Goal: Check status: Check status

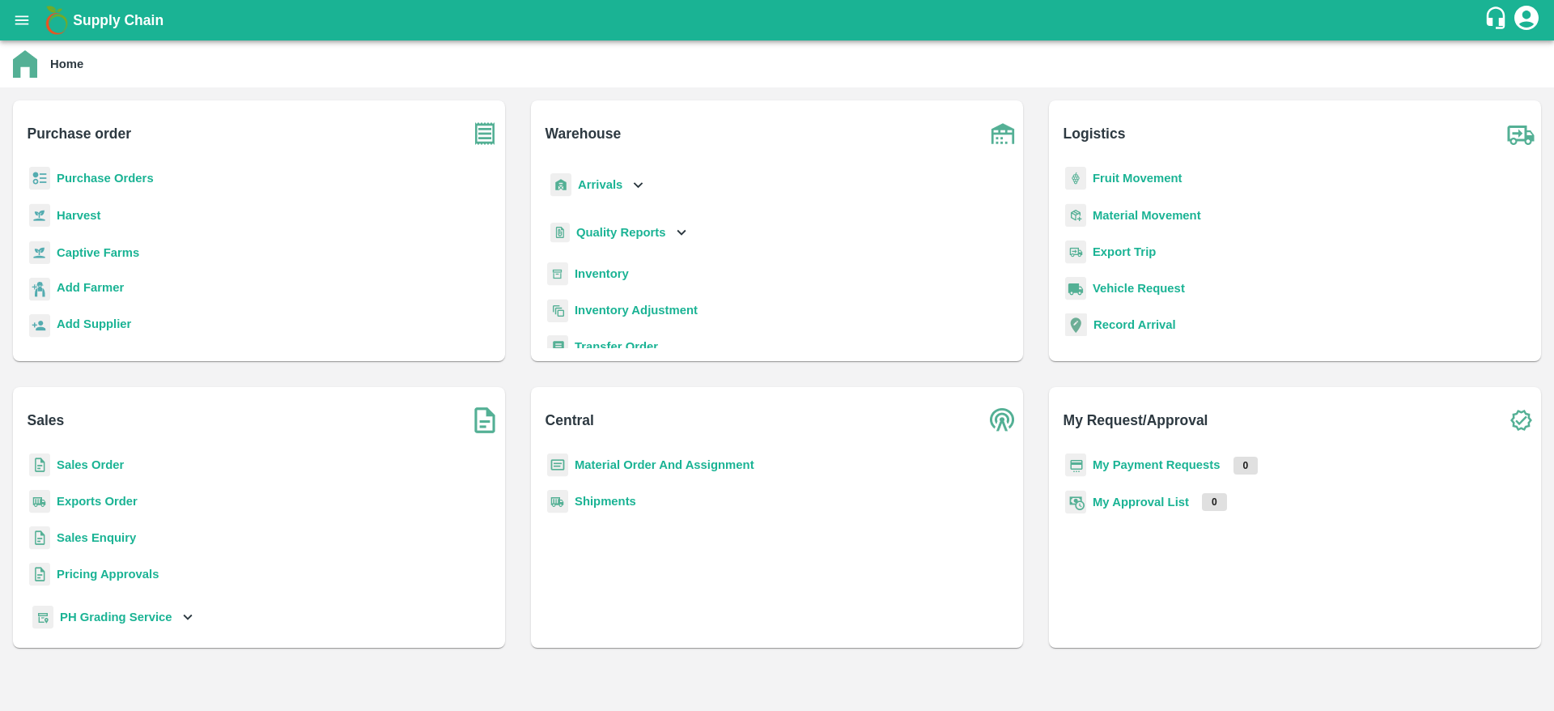
click at [23, 25] on icon "open drawer" at bounding box center [22, 20] width 18 height 18
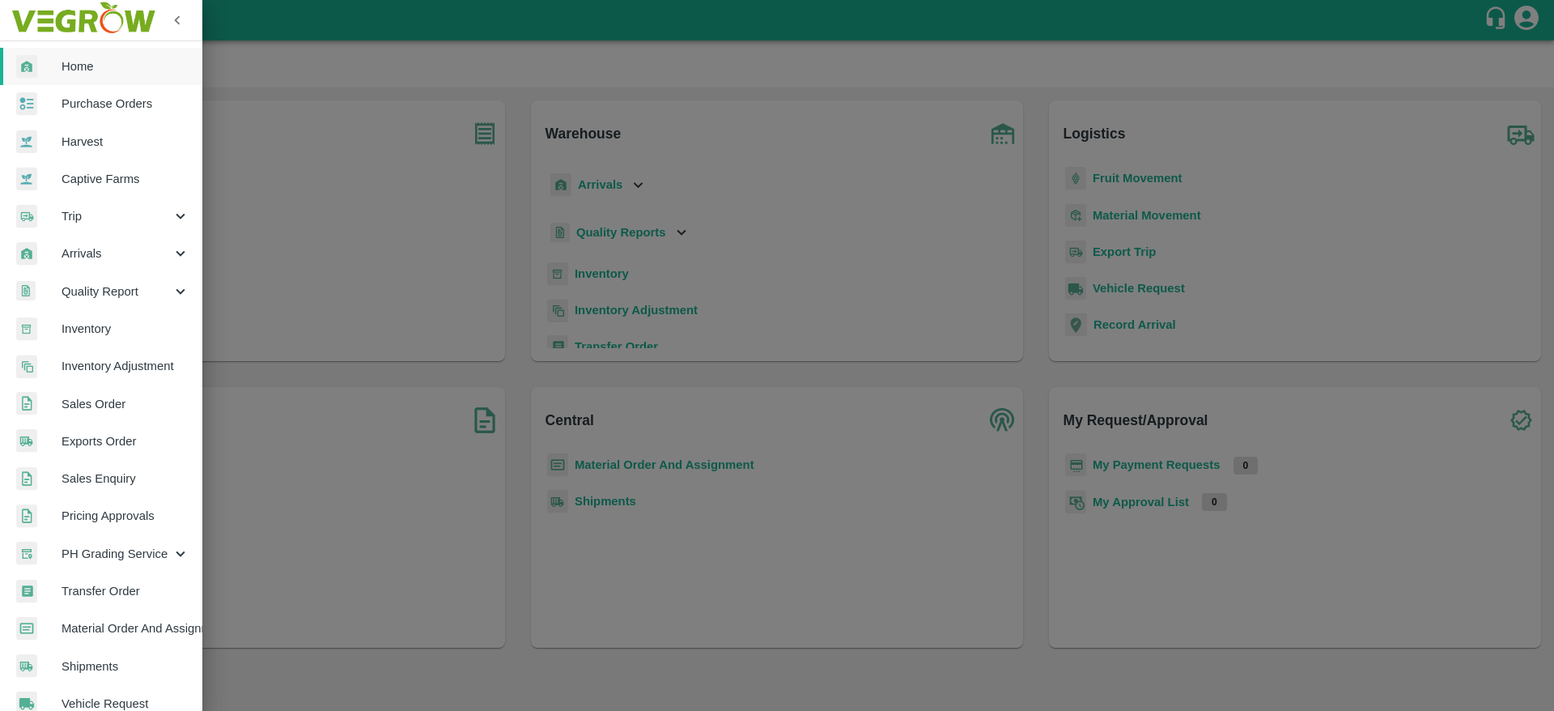
click at [96, 220] on span "Trip" at bounding box center [117, 216] width 110 height 18
click at [121, 255] on span "Fruit Movement" at bounding box center [131, 253] width 115 height 18
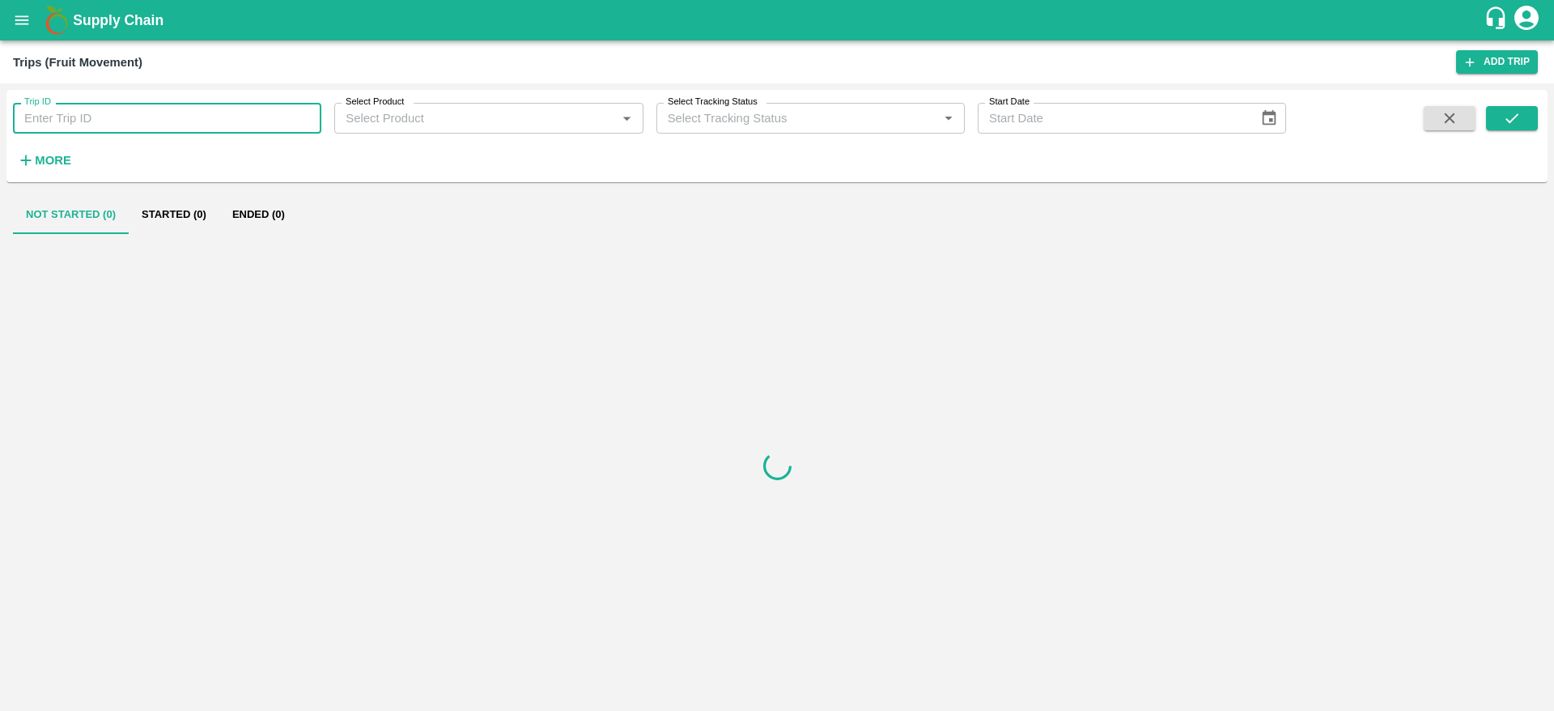
click at [139, 121] on input "Trip ID" at bounding box center [167, 118] width 308 height 31
paste input "24155"
click at [1512, 126] on icon "submit" at bounding box center [1512, 118] width 18 height 18
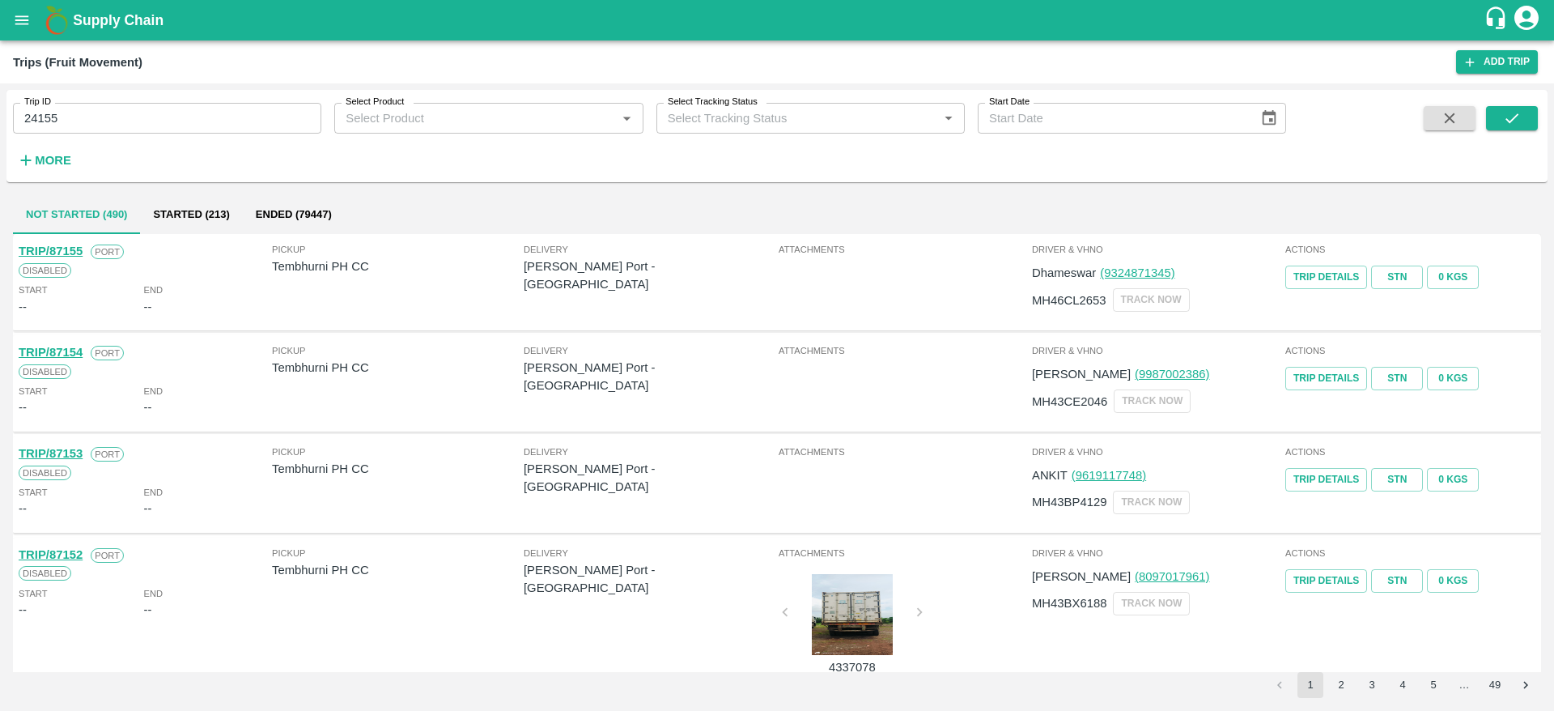
click at [134, 125] on input "24155" at bounding box center [167, 118] width 308 height 31
type input "24155"
click at [1522, 127] on button "submit" at bounding box center [1512, 118] width 52 height 24
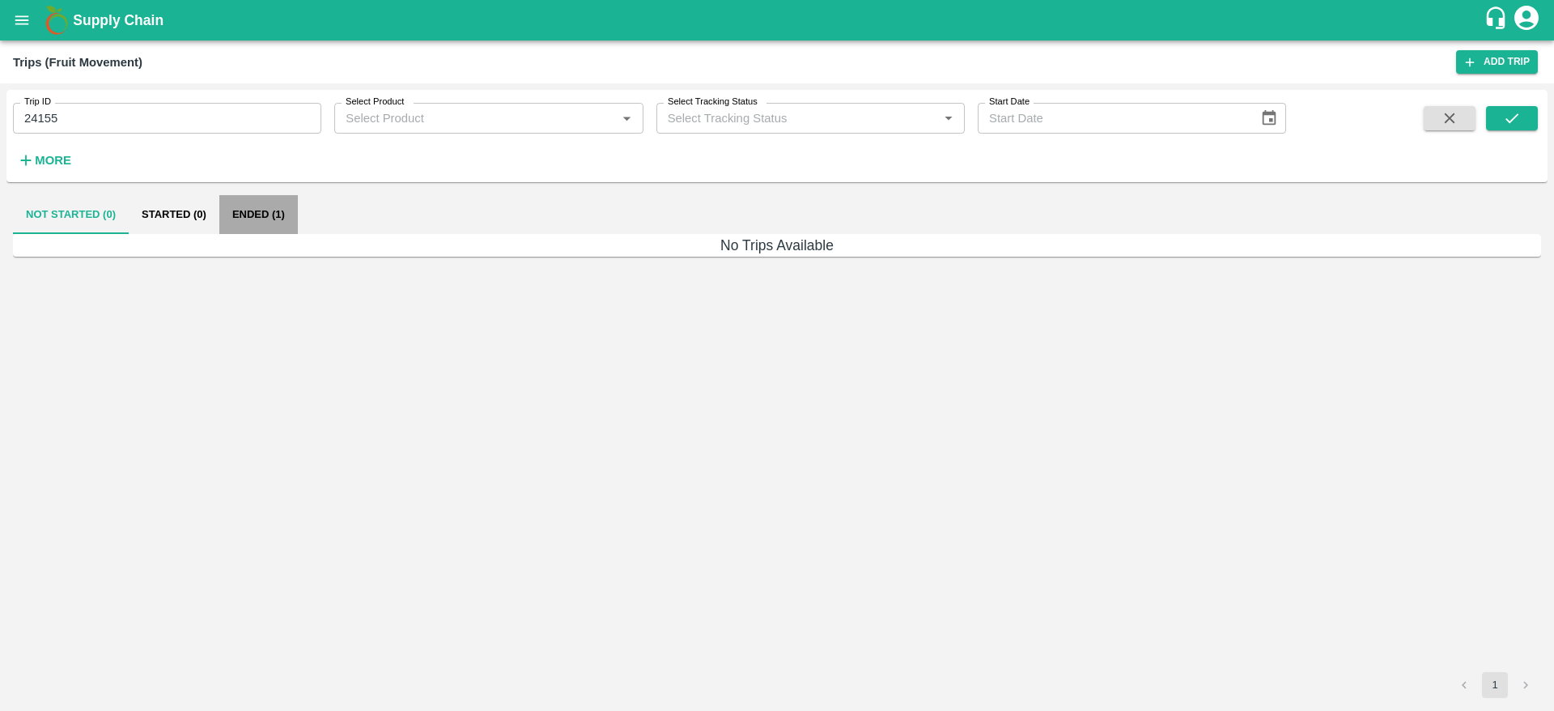
click at [239, 204] on button "Ended (1)" at bounding box center [258, 214] width 79 height 39
click at [255, 214] on button "Ended (1)" at bounding box center [258, 214] width 79 height 39
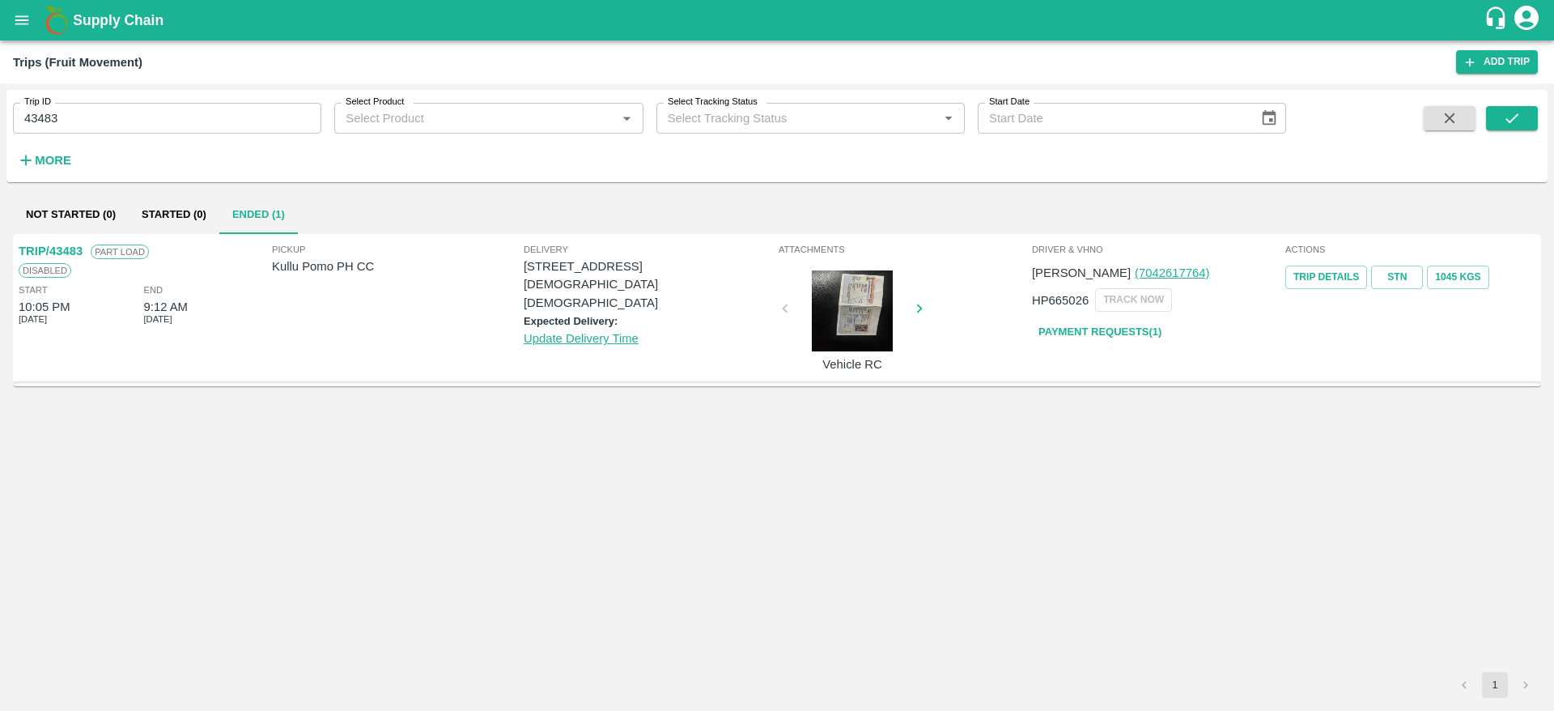
click at [232, 110] on input "43483" at bounding box center [167, 118] width 308 height 31
paste input "text"
click at [1508, 117] on icon "submit" at bounding box center [1512, 118] width 18 height 18
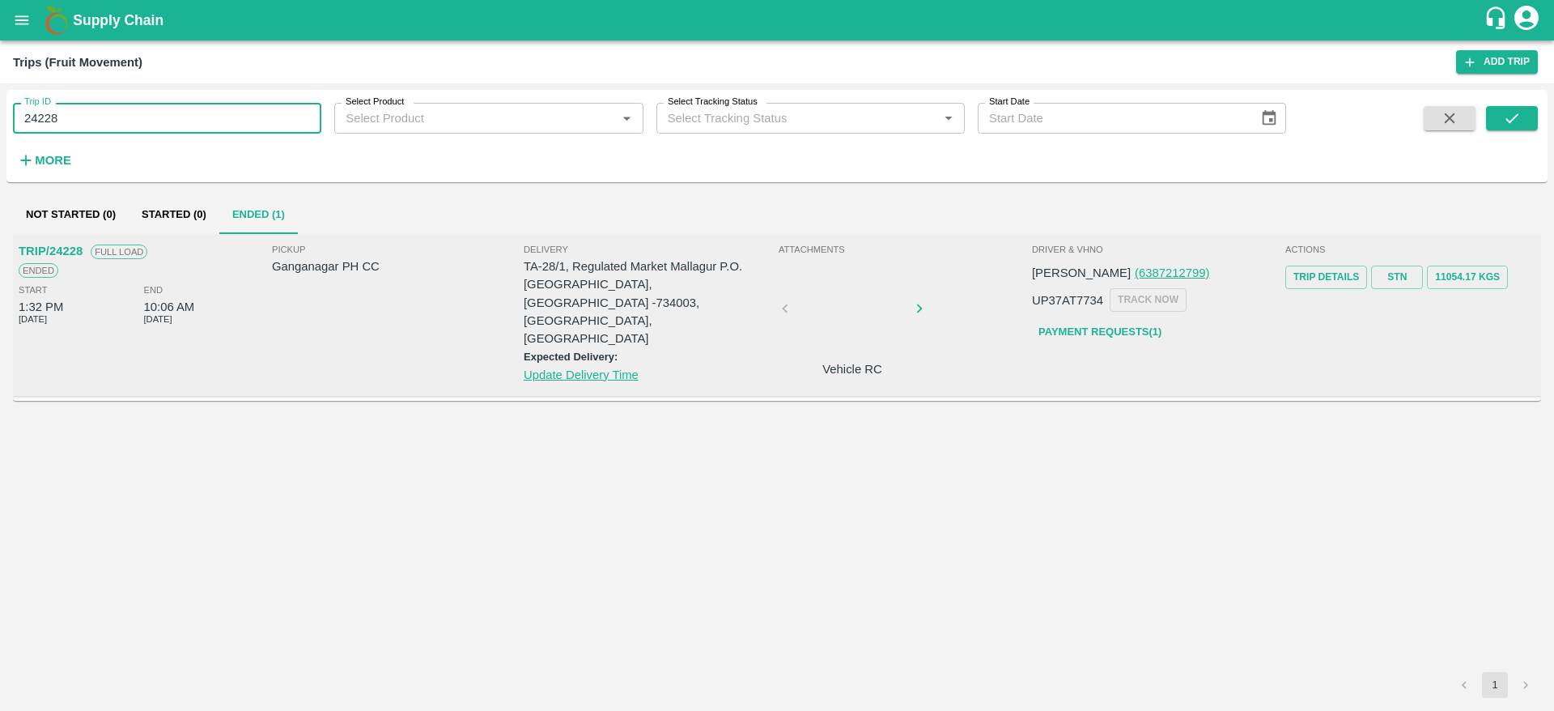
click at [238, 108] on input "24228" at bounding box center [167, 118] width 308 height 31
paste input "text"
type input "24607"
click at [1510, 117] on icon "submit" at bounding box center [1512, 118] width 18 height 18
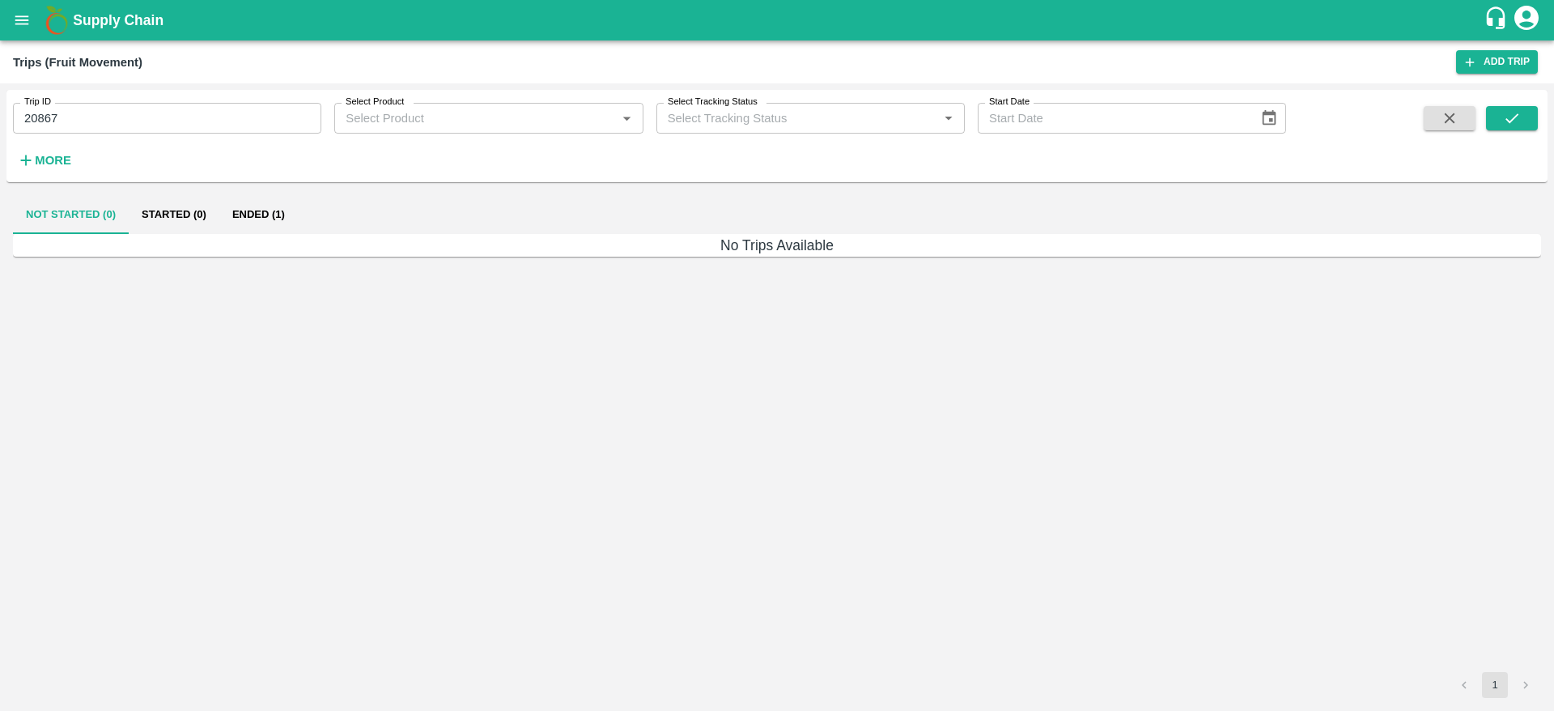
click at [248, 214] on button "Ended (1)" at bounding box center [258, 214] width 79 height 39
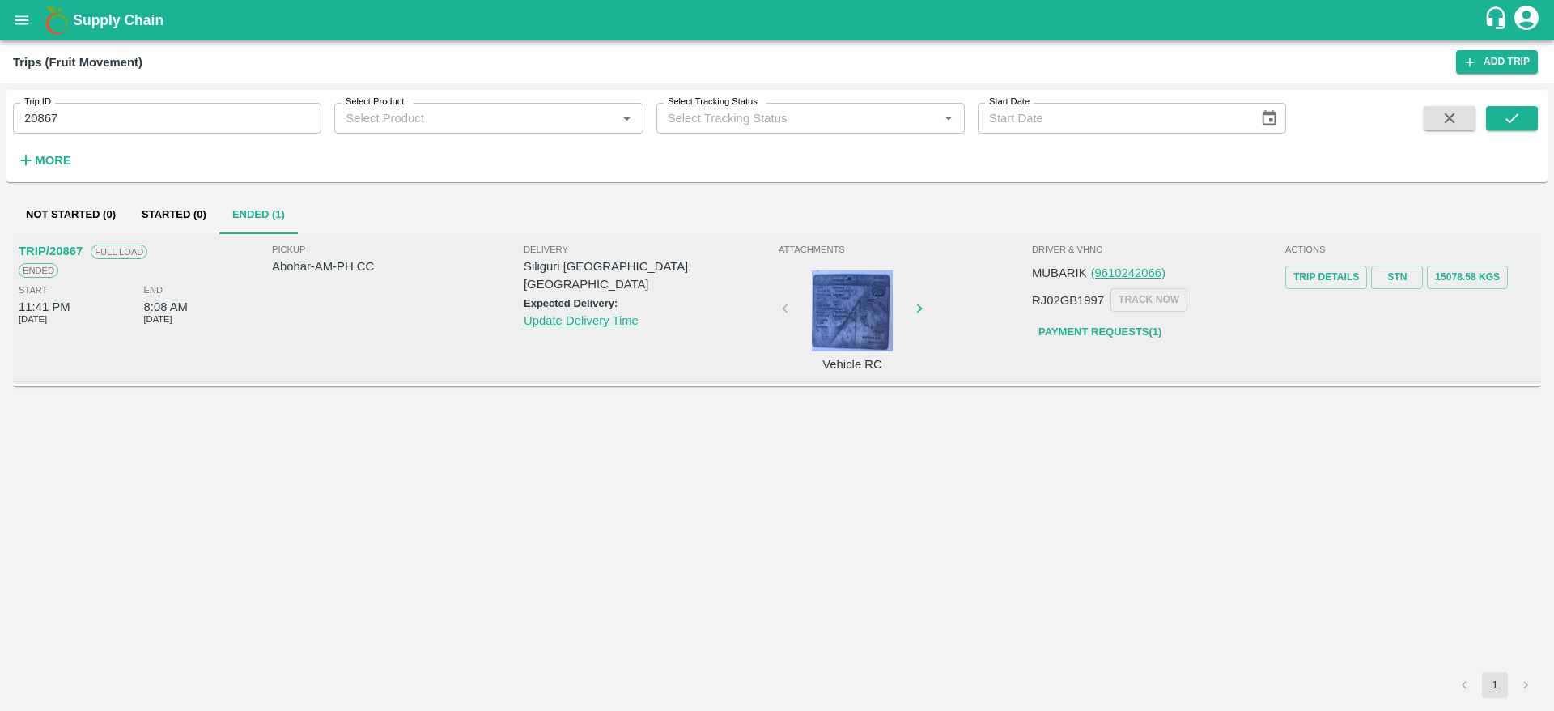
click at [176, 331] on div "TRIP/20867 Full Load Ended Start 11:41 PM [DATE] End 8:08 AM [DATE]" at bounding box center [143, 307] width 253 height 139
